Goal: Task Accomplishment & Management: Manage account settings

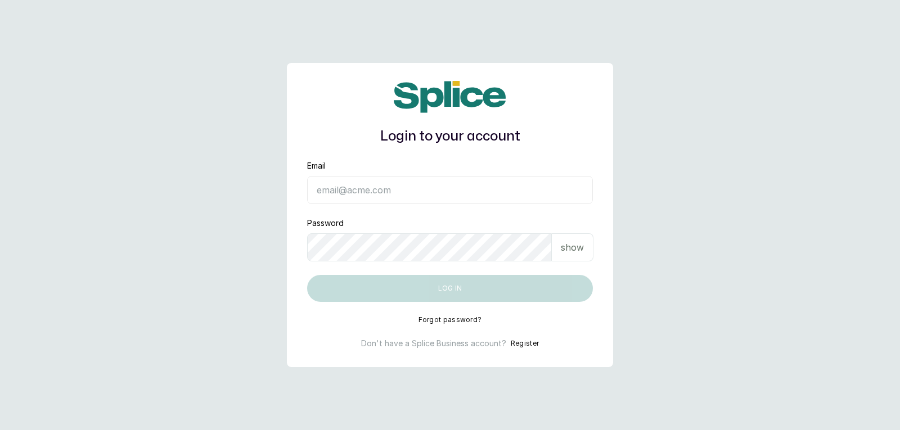
type input "yellowsisihair@gmail.com"
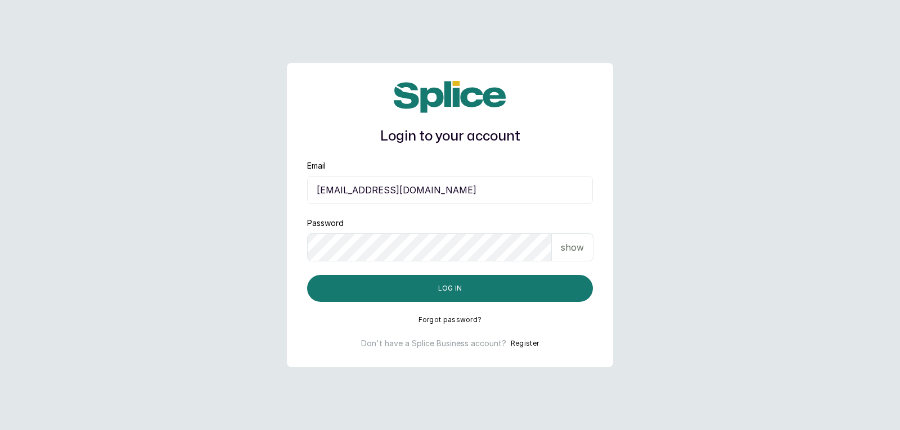
click at [584, 256] on div "show" at bounding box center [573, 247] width 42 height 28
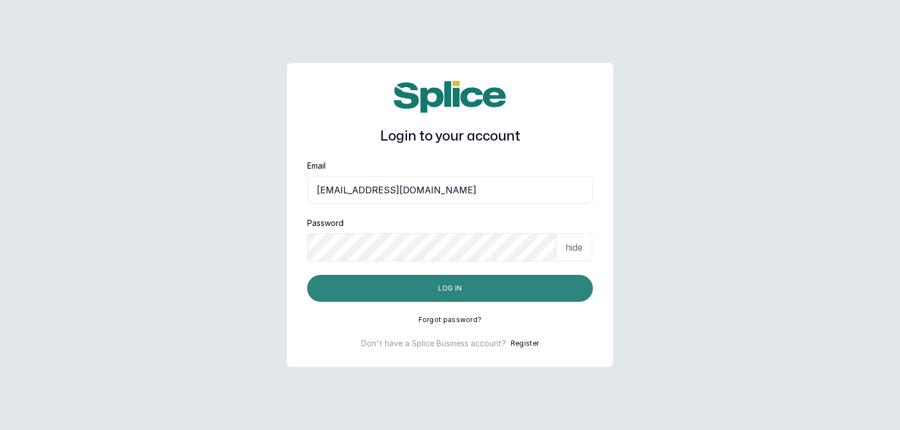
click at [515, 286] on button "Log in" at bounding box center [450, 288] width 286 height 27
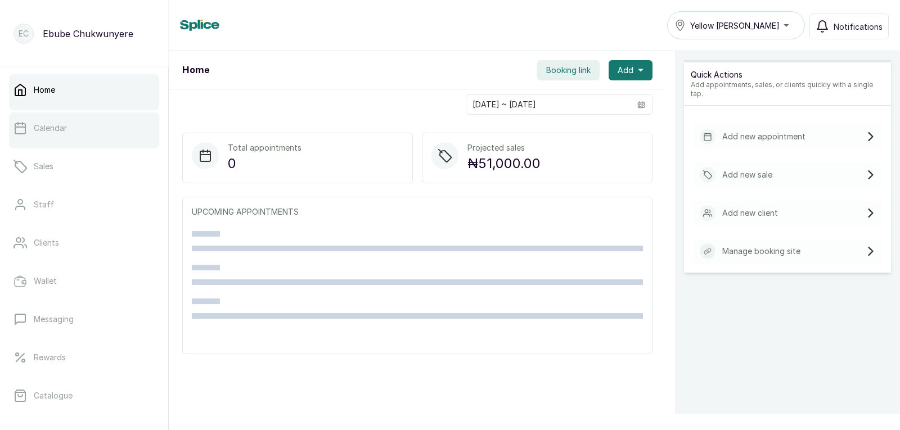
click at [76, 130] on link "Calendar" at bounding box center [84, 127] width 150 height 31
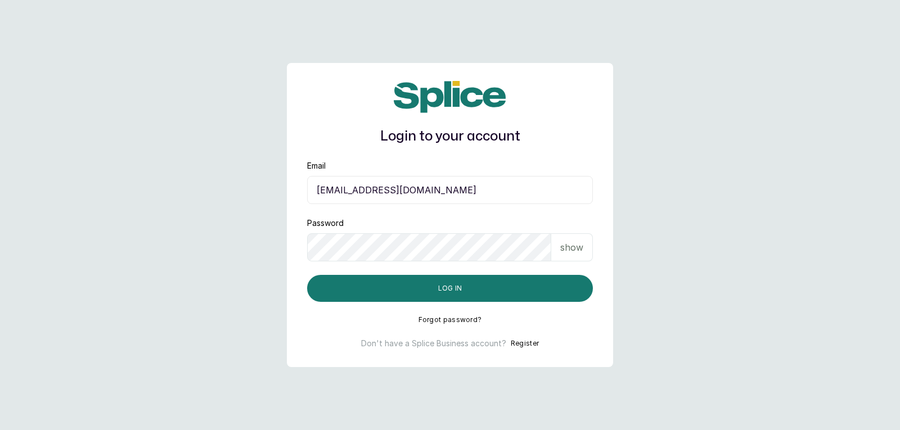
click at [584, 251] on div "show" at bounding box center [572, 247] width 42 height 28
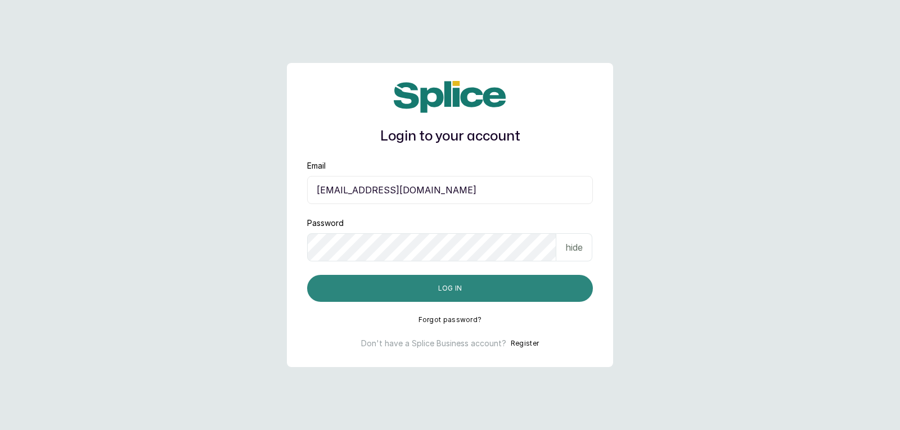
drag, startPoint x: 537, startPoint y: 285, endPoint x: 532, endPoint y: 290, distance: 7.2
click at [534, 289] on button "Log in" at bounding box center [450, 288] width 286 height 27
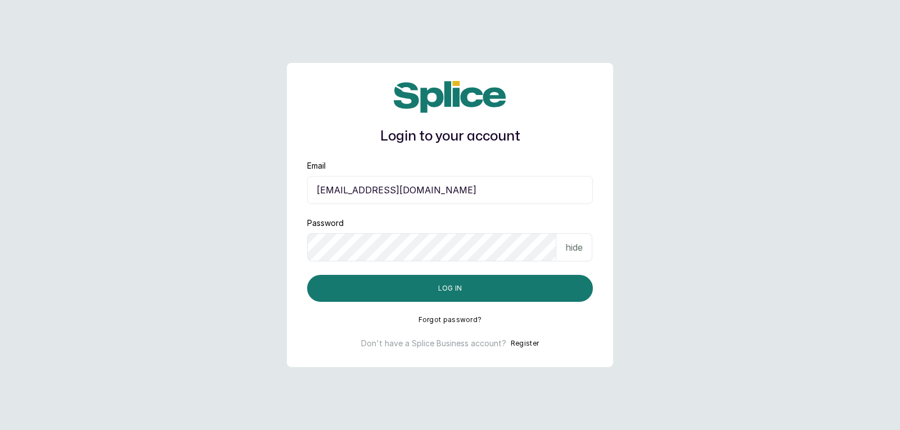
click at [576, 260] on div "hide" at bounding box center [574, 247] width 36 height 28
drag, startPoint x: 565, startPoint y: 250, endPoint x: 545, endPoint y: 273, distance: 30.0
click at [565, 253] on p "show" at bounding box center [572, 247] width 23 height 13
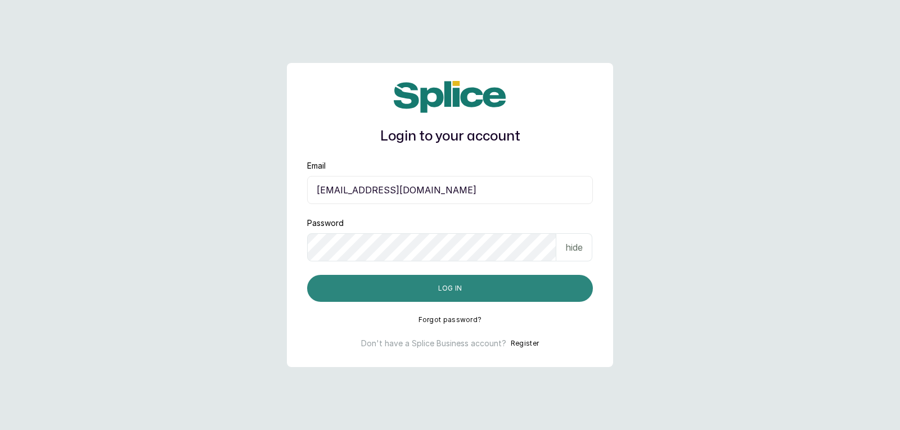
click at [537, 286] on button "Log in" at bounding box center [450, 288] width 286 height 27
click at [402, 287] on button "Log in" at bounding box center [450, 288] width 286 height 27
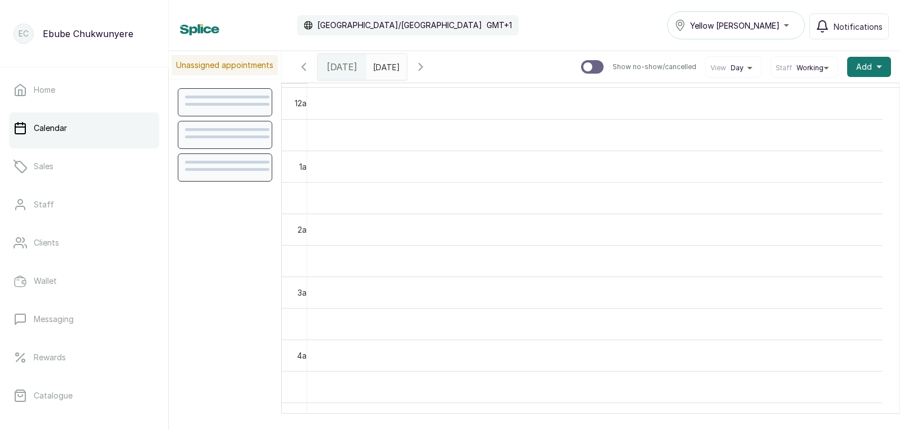
scroll to position [378, 0]
click at [46, 90] on p "Home" at bounding box center [44, 89] width 21 height 11
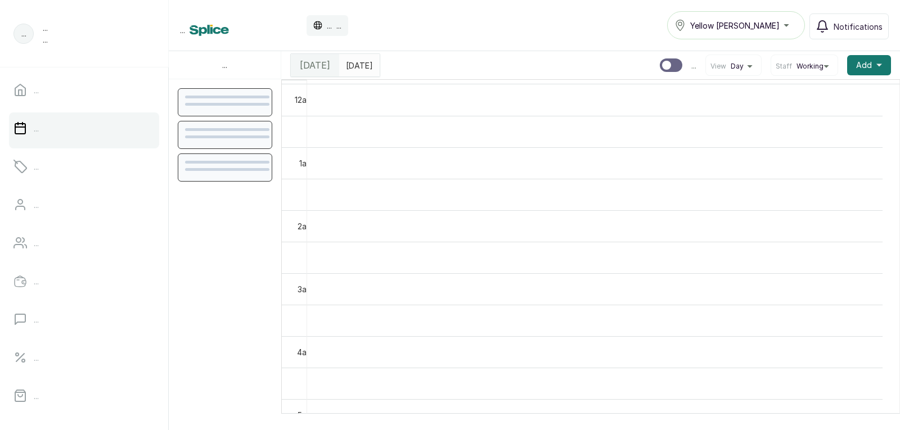
scroll to position [378, 0]
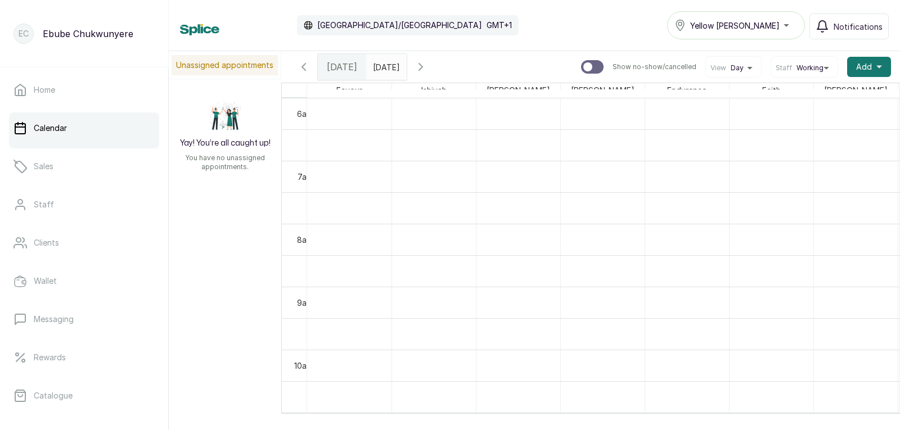
click at [427, 68] on icon "button" at bounding box center [420, 66] width 13 height 13
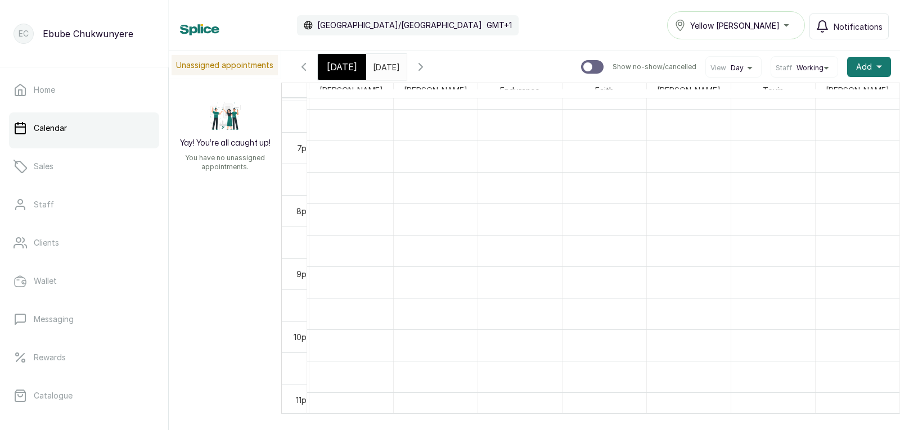
scroll to position [0, 0]
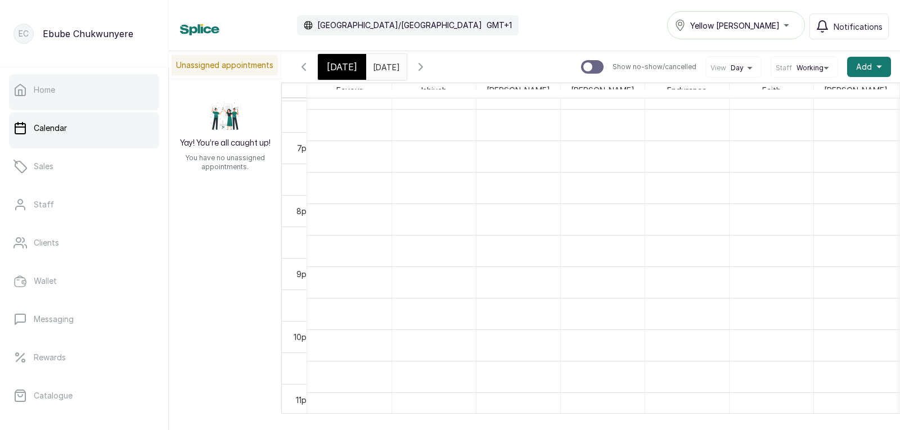
click at [40, 99] on link "Home" at bounding box center [84, 89] width 150 height 31
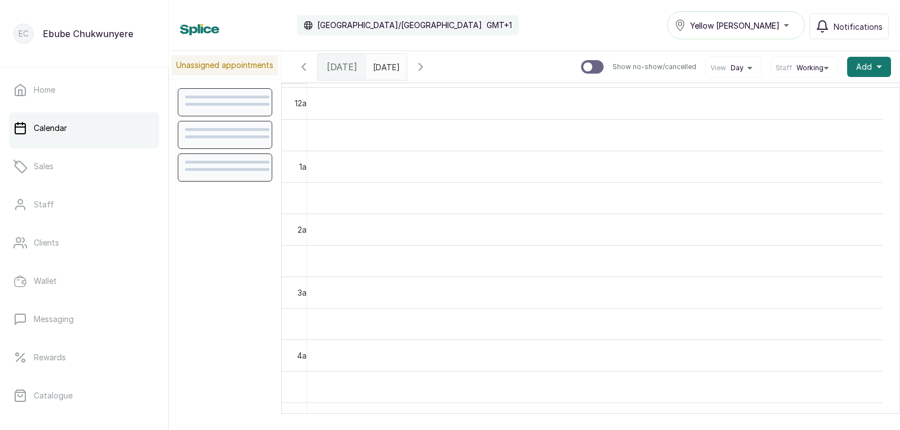
scroll to position [378, 0]
click at [114, 109] on div at bounding box center [84, 108] width 150 height 4
click at [125, 142] on link "Calendar" at bounding box center [84, 127] width 150 height 31
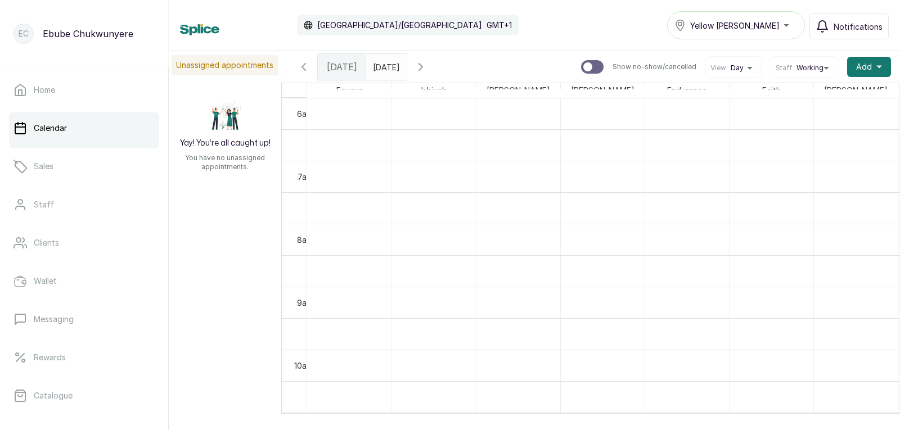
click at [427, 66] on icon "button" at bounding box center [420, 66] width 13 height 13
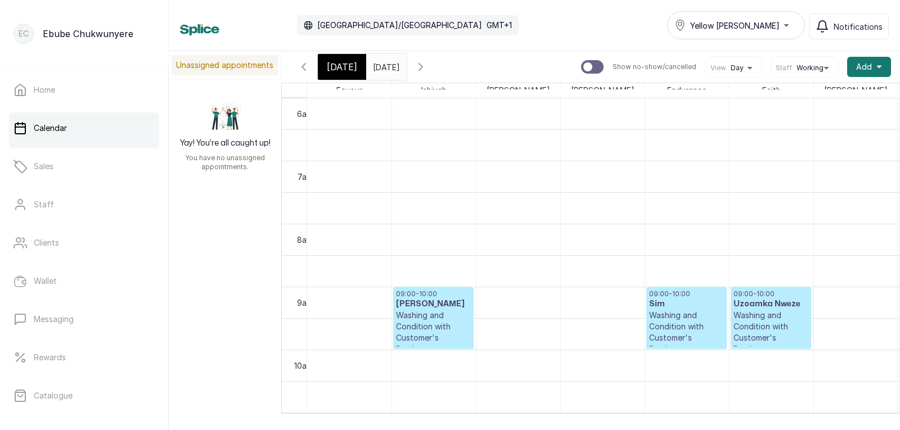
click at [778, 318] on p "Washing and Condition with Customer's Product" at bounding box center [770, 332] width 75 height 45
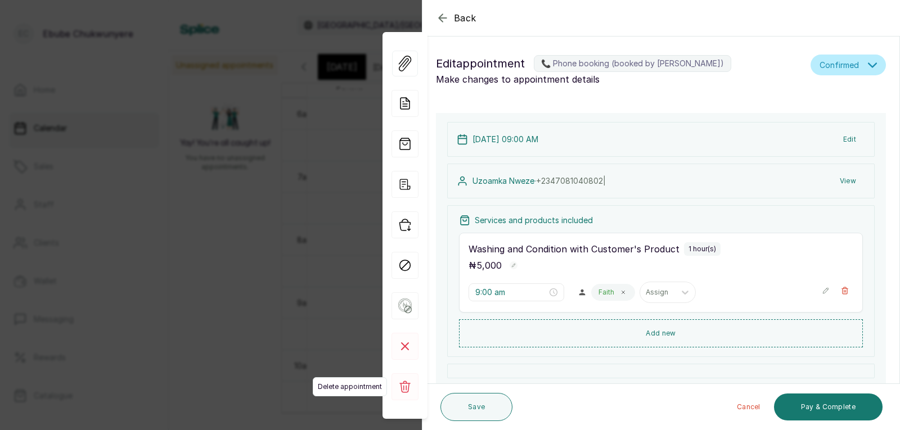
click at [407, 388] on rect at bounding box center [404, 386] width 27 height 27
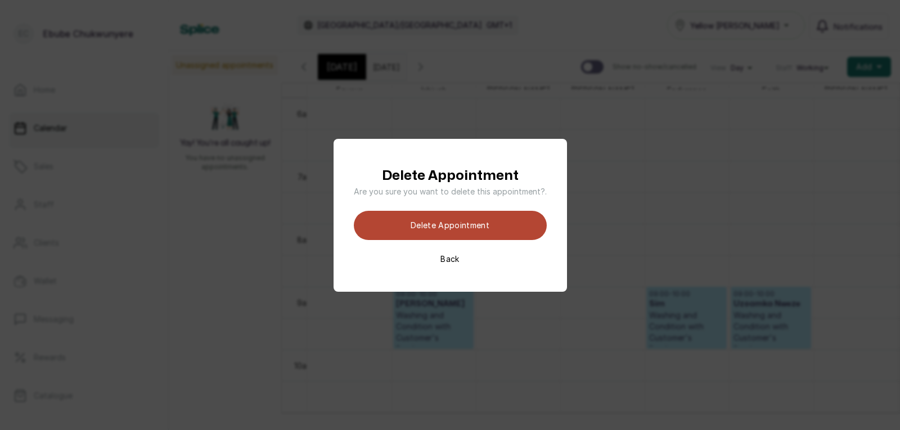
click at [475, 224] on button "Delete appointment" at bounding box center [450, 225] width 193 height 29
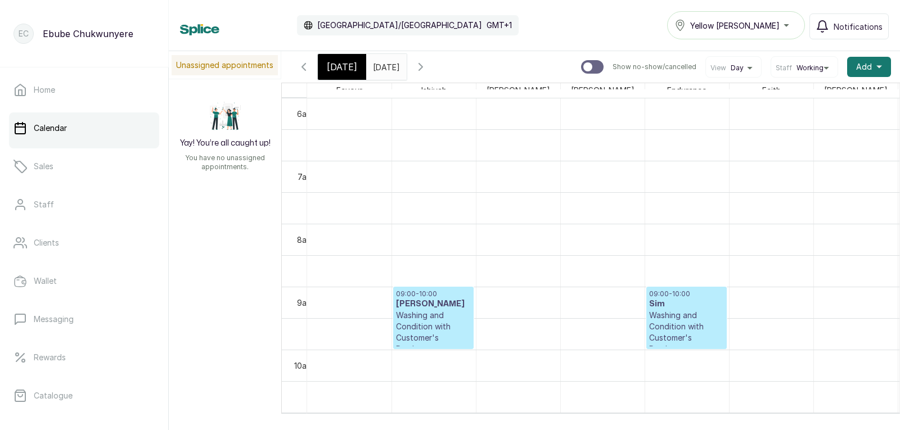
drag, startPoint x: 406, startPoint y: 280, endPoint x: 0, endPoint y: 400, distance: 423.5
